Goal: Information Seeking & Learning: Learn about a topic

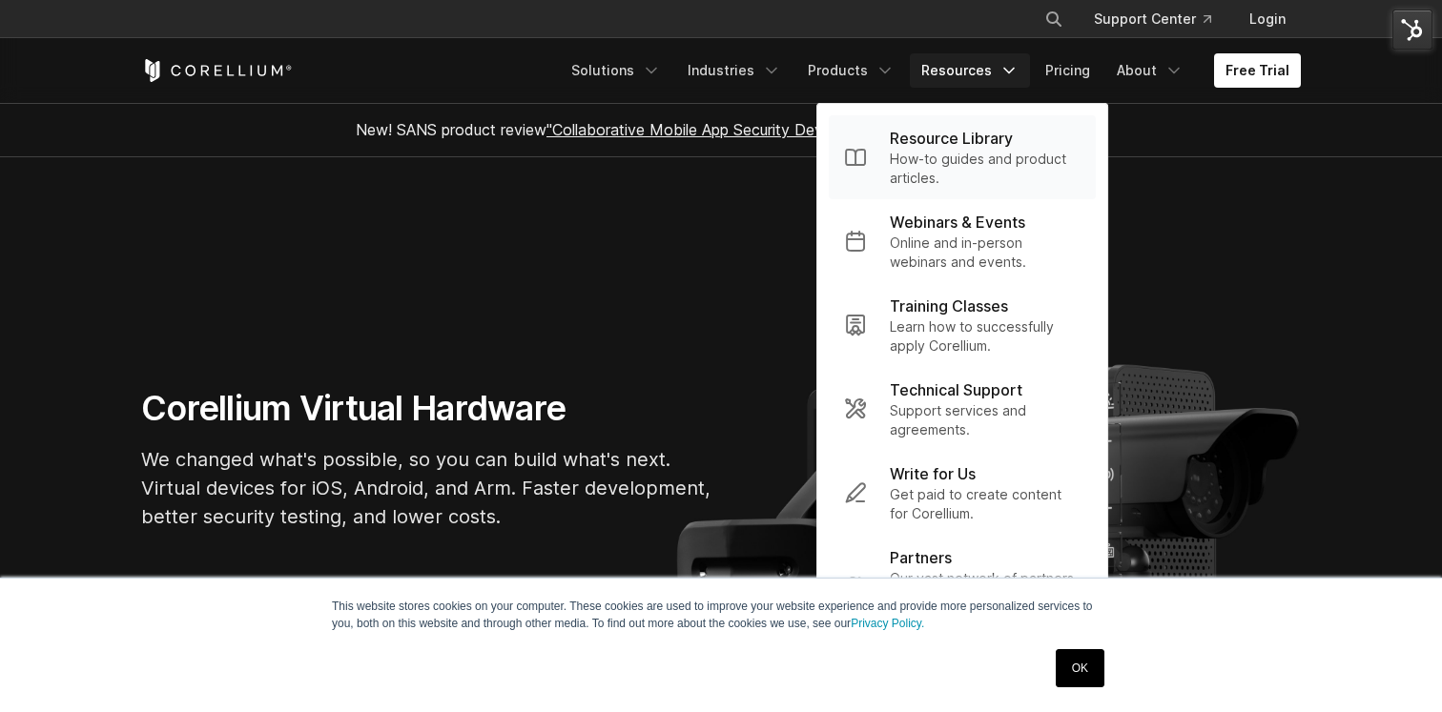
click at [954, 156] on p "How-to guides and product articles." at bounding box center [985, 169] width 191 height 38
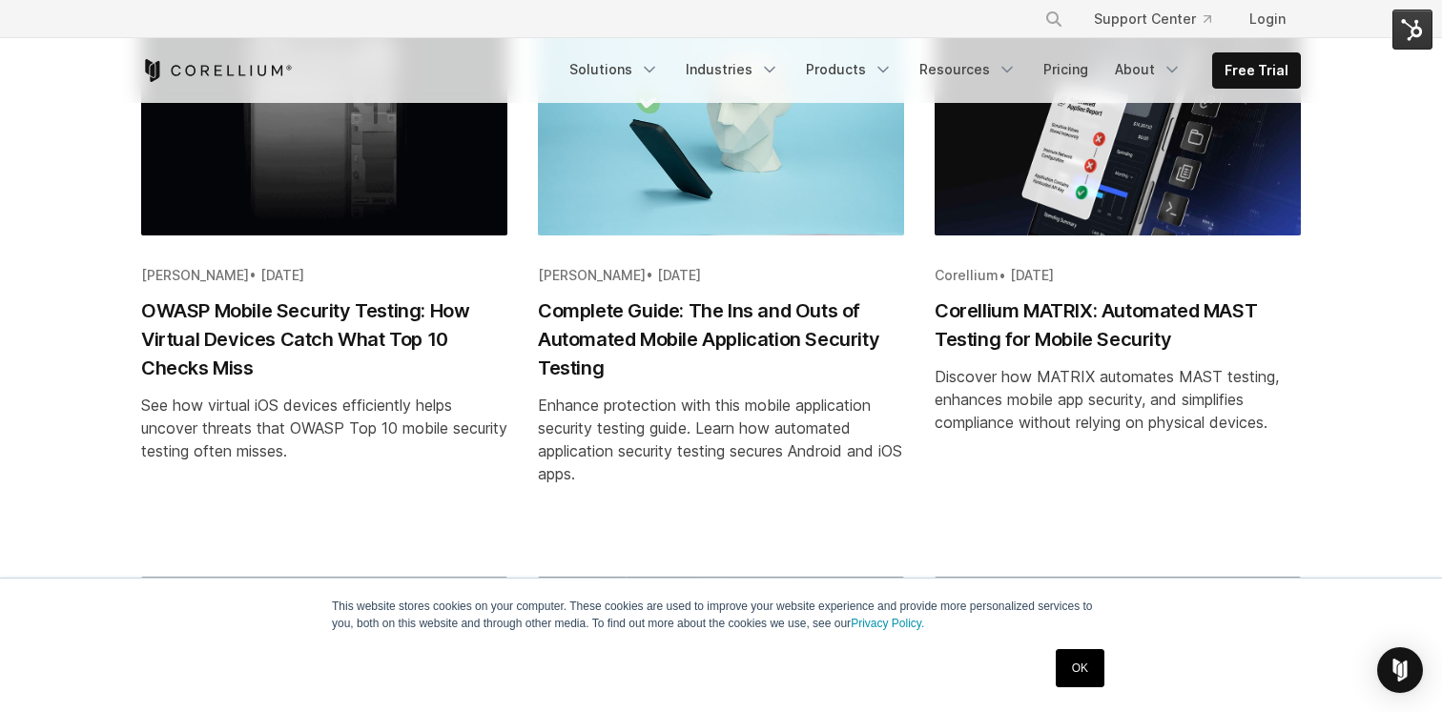
scroll to position [502, 0]
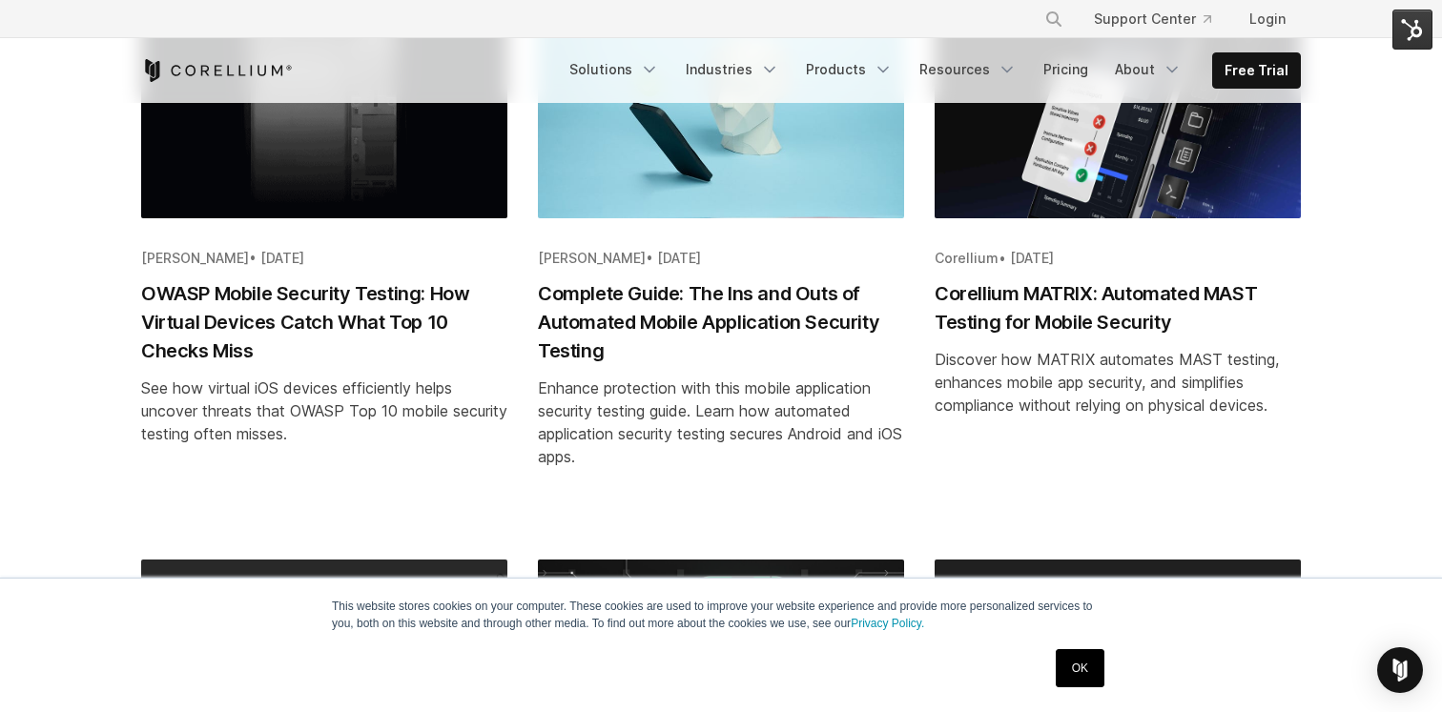
click at [336, 332] on h2 "OWASP Mobile Security Testing: How Virtual Devices Catch What Top 10 Checks Miss" at bounding box center [324, 322] width 366 height 86
